Goal: Information Seeking & Learning: Learn about a topic

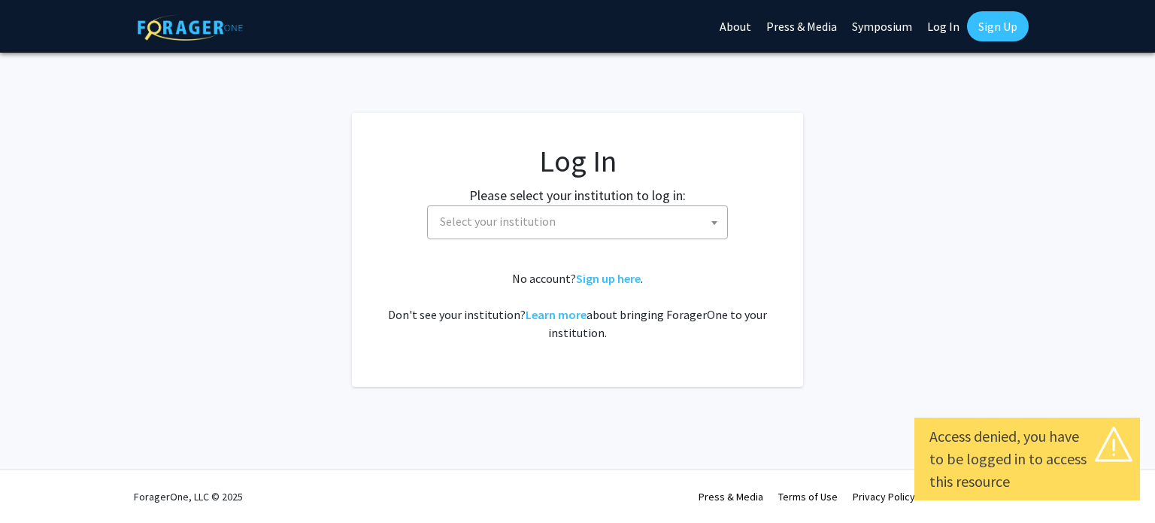
select select
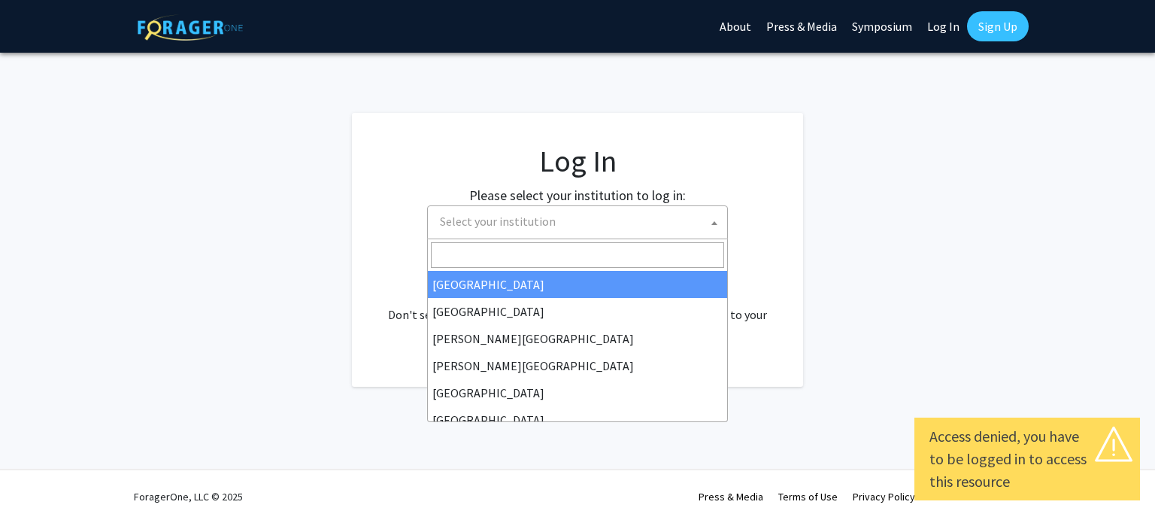
click at [480, 236] on span "Select your institution" at bounding box center [580, 221] width 293 height 31
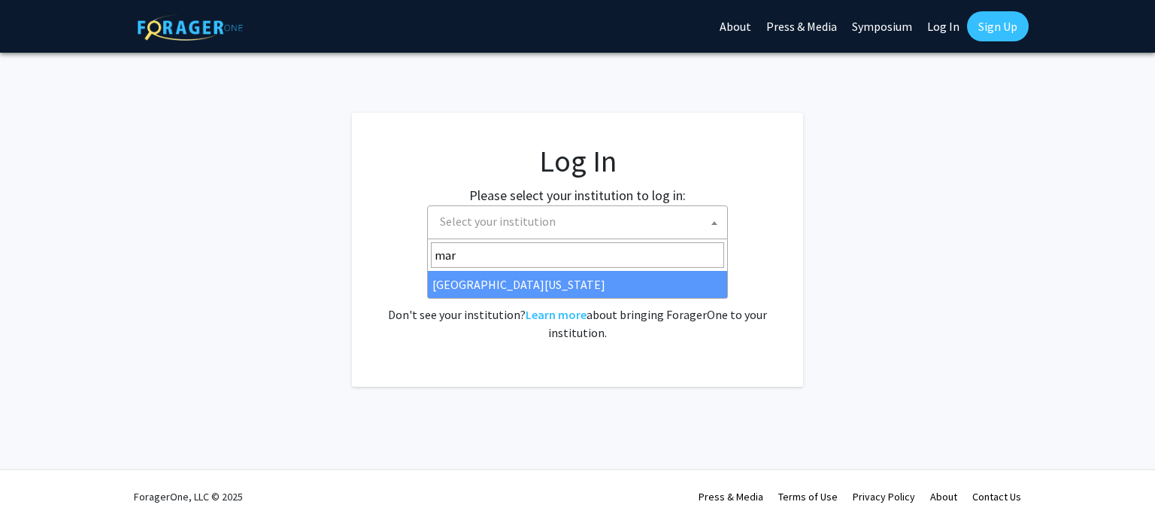
type input "mar"
select select "31"
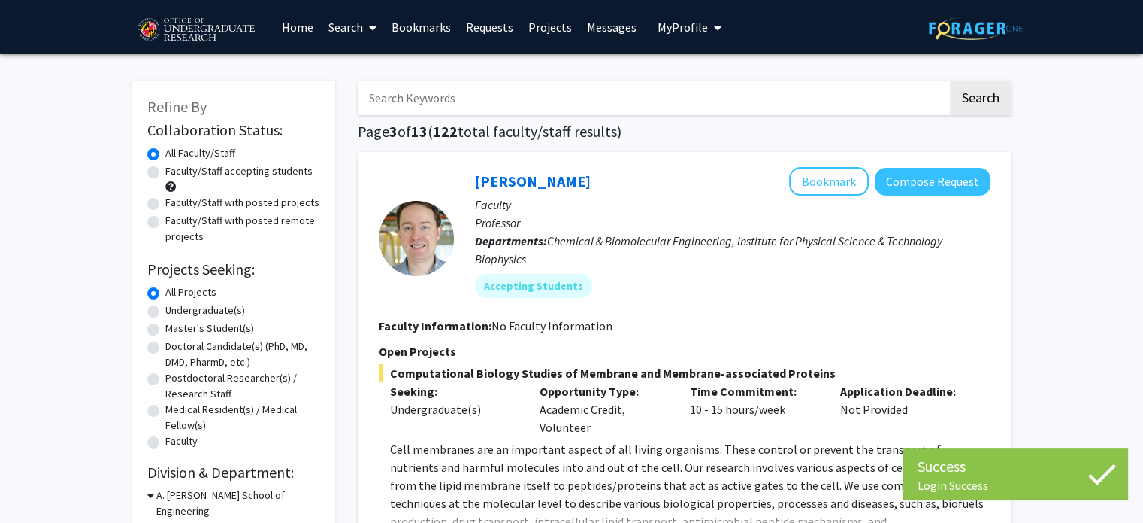
click at [247, 177] on label "Faculty/Staff accepting students" at bounding box center [238, 171] width 147 height 16
click at [175, 173] on input "Faculty/Staff accepting students" at bounding box center [170, 168] width 10 height 10
radio input "true"
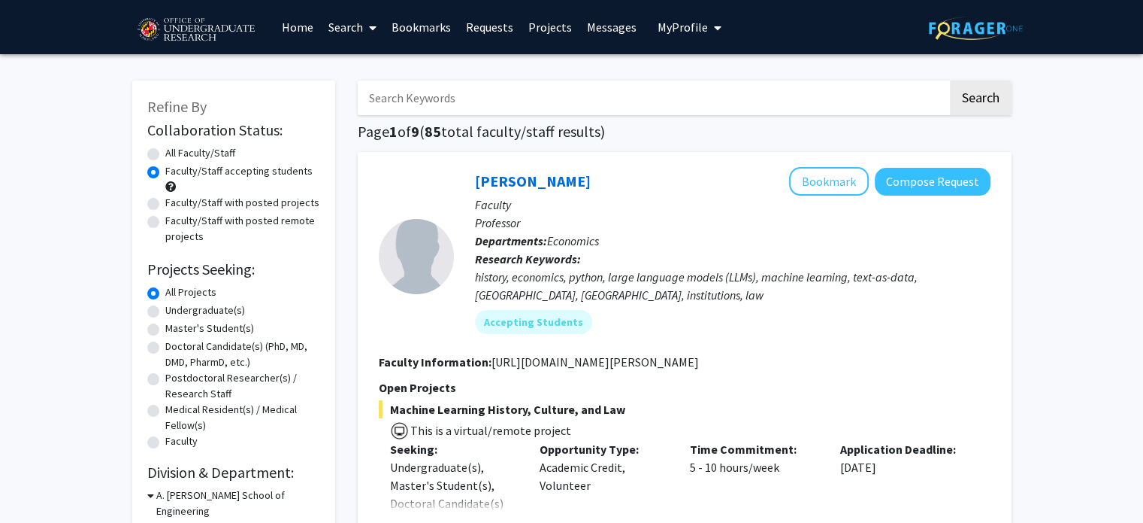
click at [235, 204] on label "Faculty/Staff with posted projects" at bounding box center [242, 203] width 154 height 16
click at [175, 204] on input "Faculty/Staff with posted projects" at bounding box center [170, 200] width 10 height 10
radio input "true"
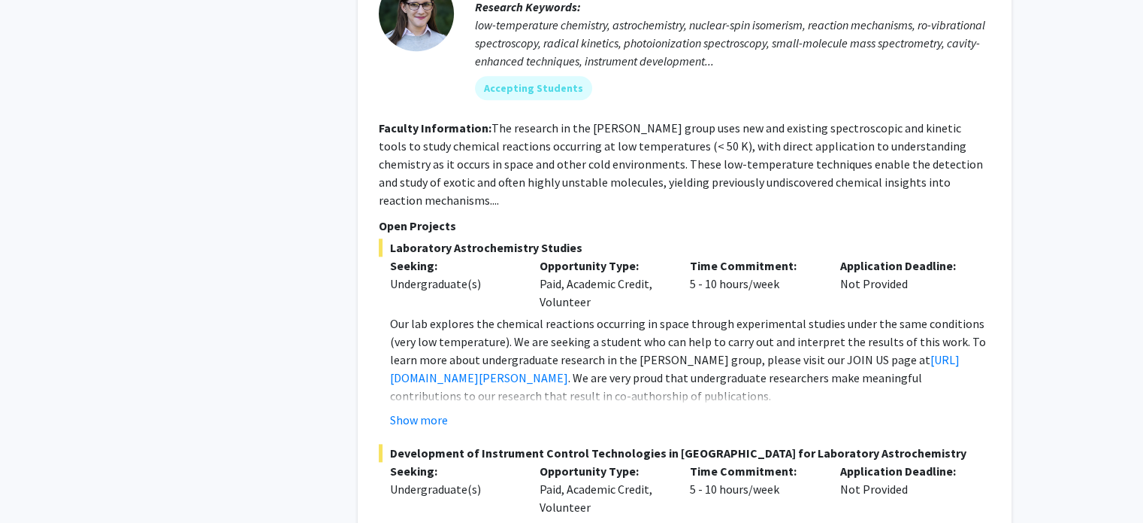
scroll to position [1618, 0]
